Goal: Information Seeking & Learning: Learn about a topic

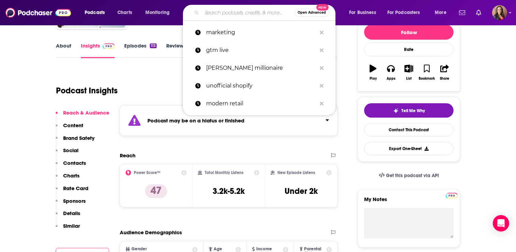
click at [217, 10] on input "Search podcasts, credits, & more..." at bounding box center [248, 12] width 93 height 11
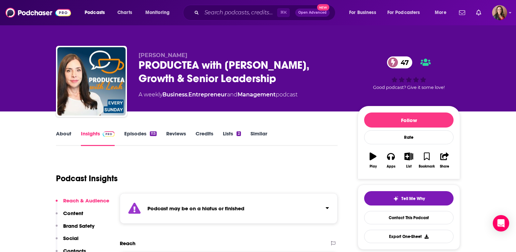
click at [62, 135] on link "About" at bounding box center [63, 138] width 15 height 16
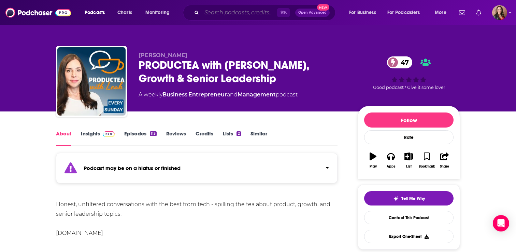
click at [232, 16] on input "Search podcasts, credits, & more..." at bounding box center [239, 12] width 75 height 11
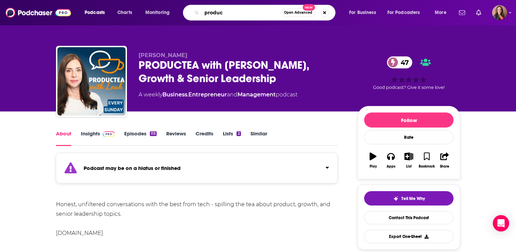
type input "product"
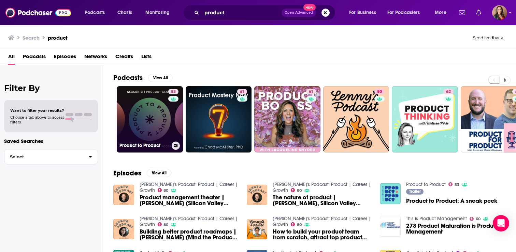
click at [145, 120] on link "53 Product to Product" at bounding box center [150, 119] width 66 height 66
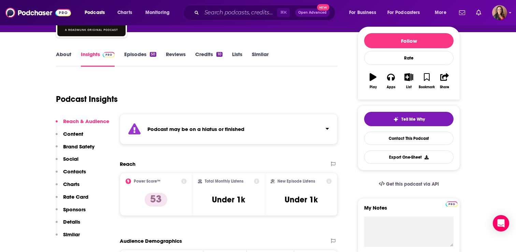
scroll to position [84, 0]
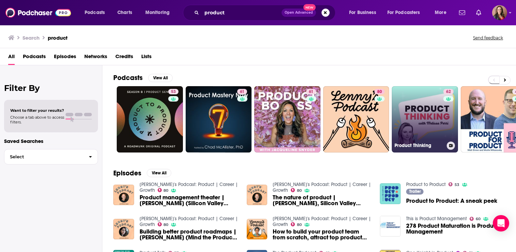
click at [416, 113] on link "62 Product Thinking" at bounding box center [425, 119] width 66 height 66
